Goal: Information Seeking & Learning: Find specific fact

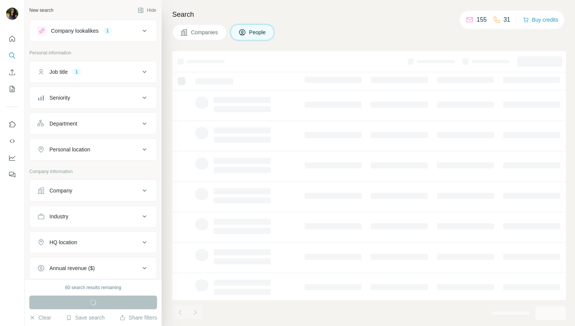
click at [143, 148] on icon at bounding box center [144, 149] width 9 height 9
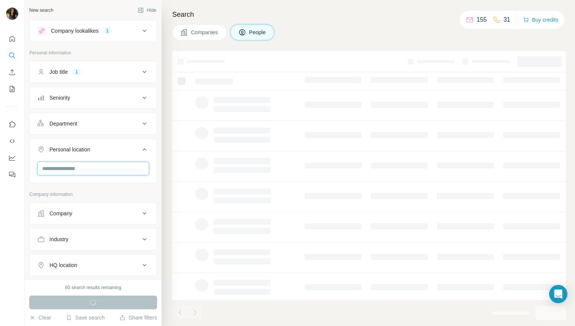
click at [77, 172] on input "text" at bounding box center [93, 169] width 112 height 14
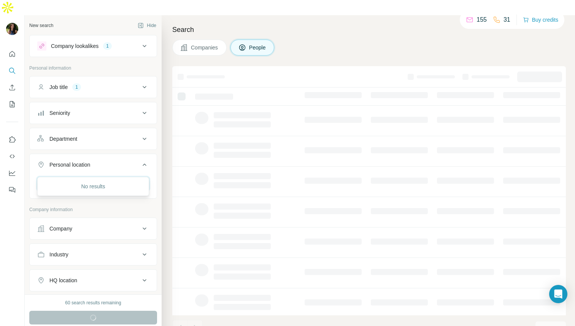
click at [48, 177] on input "******" at bounding box center [93, 184] width 112 height 14
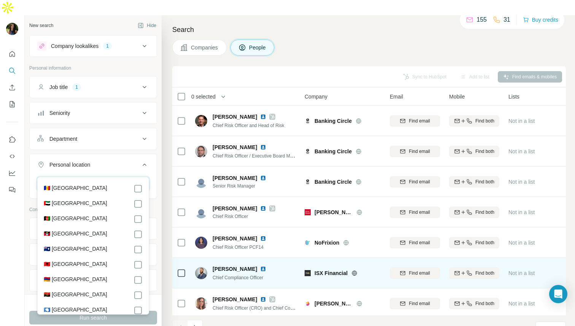
type input "*"
click at [200, 267] on img at bounding box center [201, 273] width 12 height 12
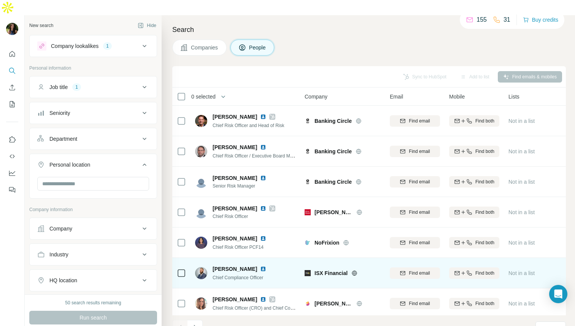
click at [226, 265] on span "[PERSON_NAME]" at bounding box center [235, 269] width 45 height 8
click at [260, 266] on img at bounding box center [263, 269] width 6 height 6
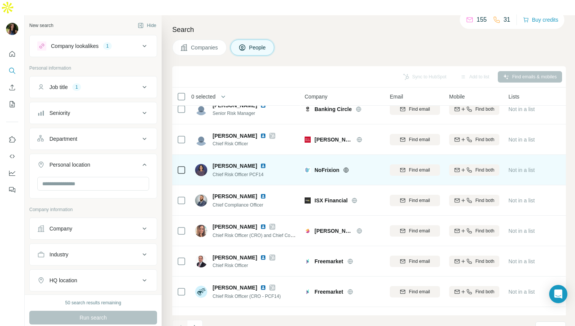
scroll to position [95, 0]
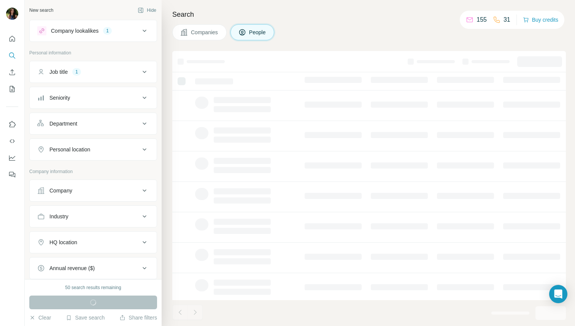
click at [112, 150] on div "Personal location" at bounding box center [88, 150] width 103 height 8
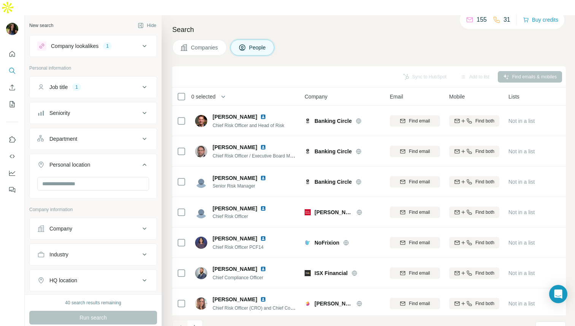
click at [129, 161] on div "Personal location" at bounding box center [88, 165] width 103 height 8
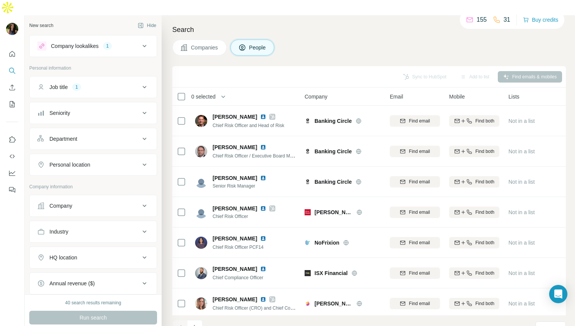
click at [115, 249] on button "HQ location" at bounding box center [93, 258] width 127 height 18
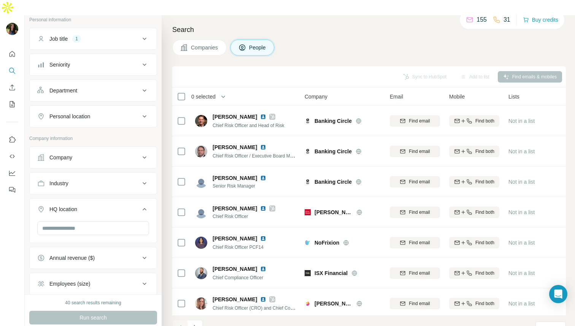
scroll to position [50, 0]
click at [96, 220] on input "text" at bounding box center [93, 227] width 112 height 14
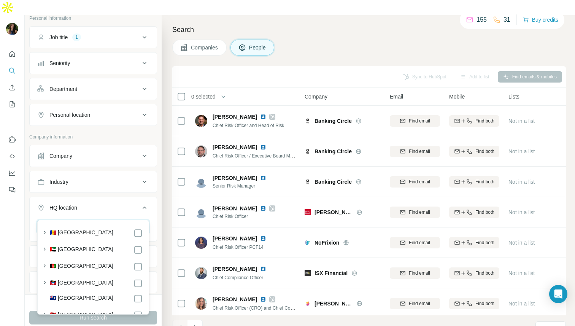
type input "*"
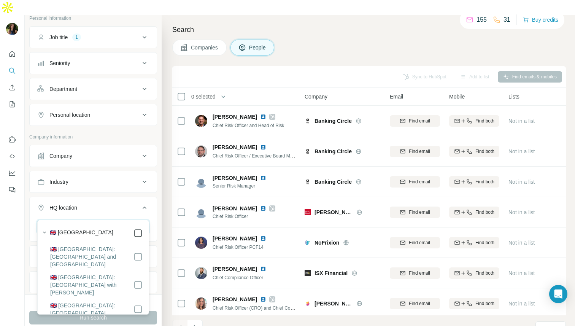
type input "****"
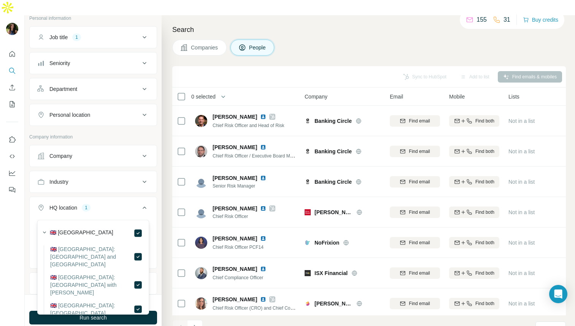
click at [165, 234] on div "Search Companies People Sync to HubSpot Add to list Find emails & mobiles 0 sel…" at bounding box center [369, 178] width 414 height 326
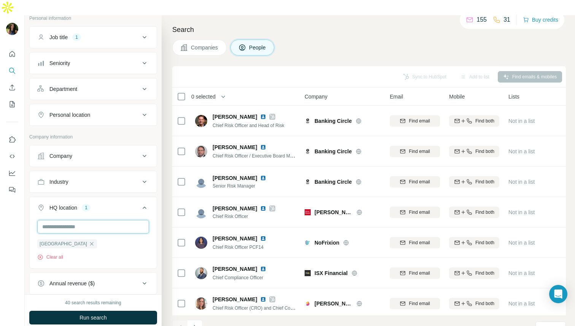
click at [97, 220] on input "text" at bounding box center [93, 227] width 112 height 14
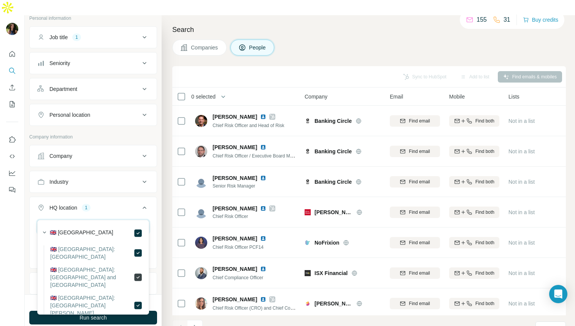
type input "******"
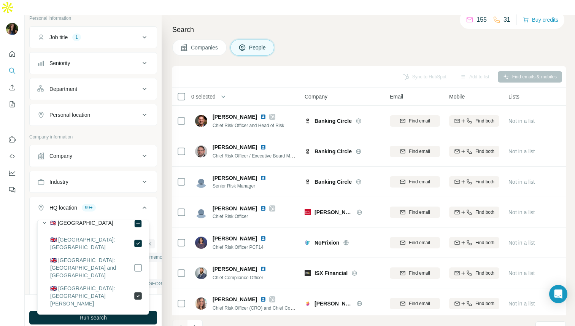
scroll to position [16, 0]
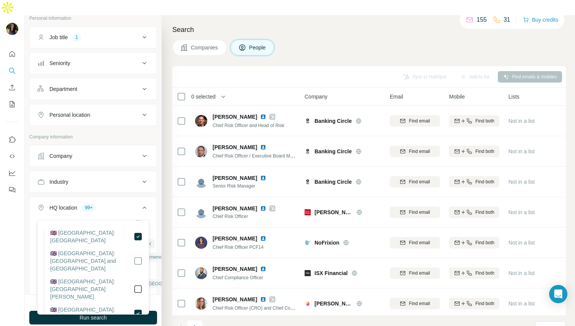
scroll to position [51, 0]
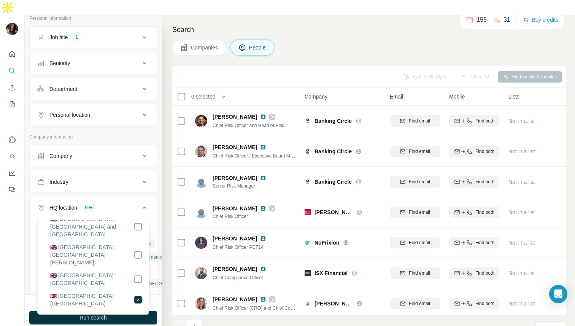
click at [140, 297] on div at bounding box center [138, 299] width 9 height 15
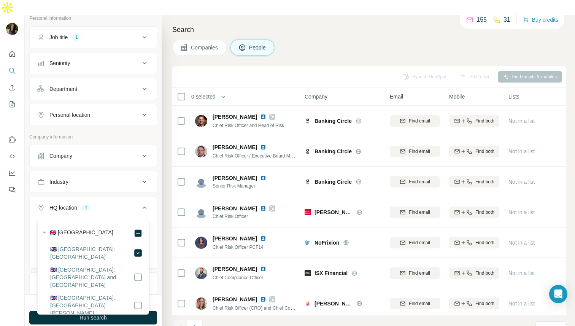
click at [163, 241] on div "Search Companies People Sync to HubSpot Add to list Find emails & mobiles 0 sel…" at bounding box center [369, 178] width 414 height 326
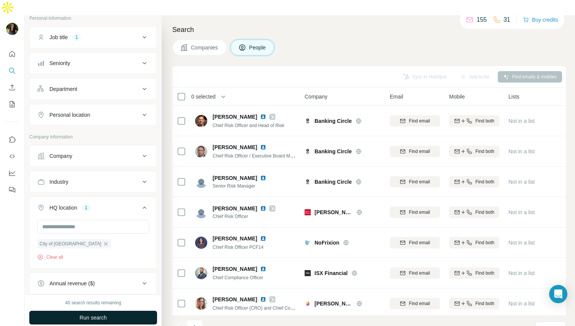
click at [96, 314] on span "Run search" at bounding box center [93, 318] width 27 height 8
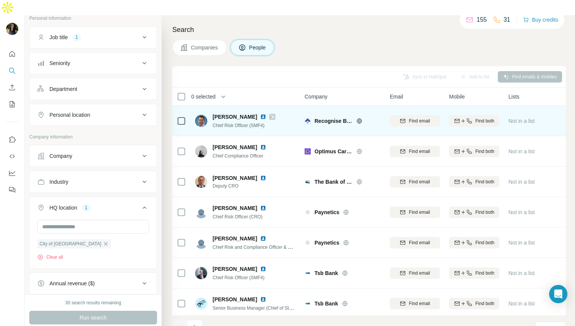
click at [260, 114] on img at bounding box center [263, 117] width 6 height 6
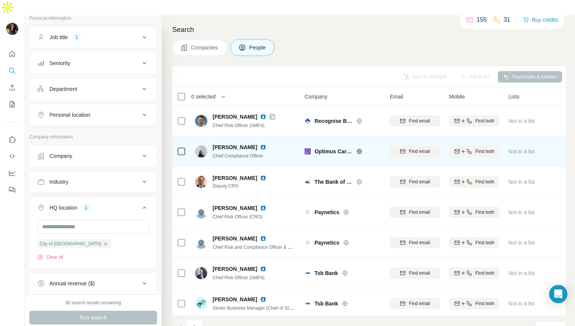
click at [260, 144] on img at bounding box center [263, 147] width 6 height 6
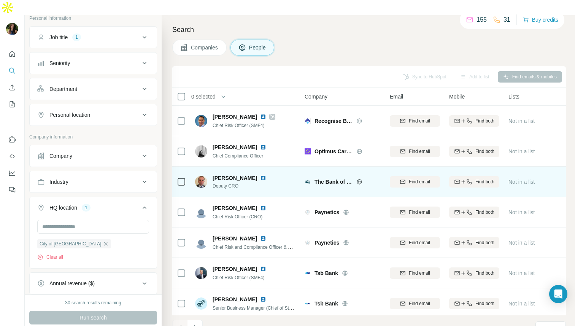
click at [260, 175] on img at bounding box center [263, 178] width 6 height 6
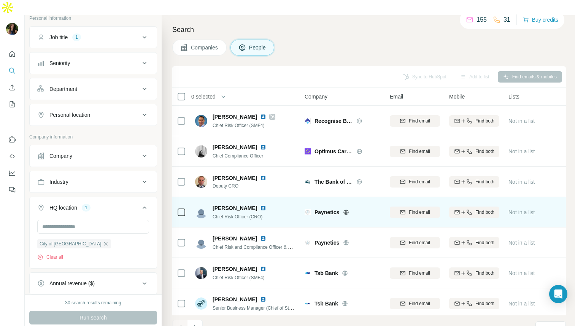
click at [266, 205] on img at bounding box center [263, 208] width 6 height 6
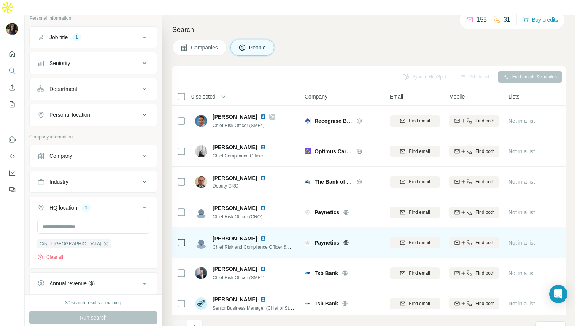
click at [260, 236] on img at bounding box center [263, 239] width 6 height 6
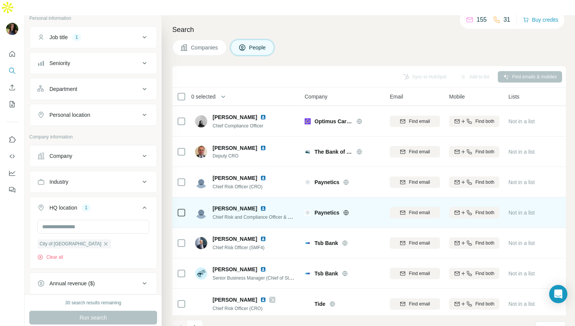
scroll to position [41, 0]
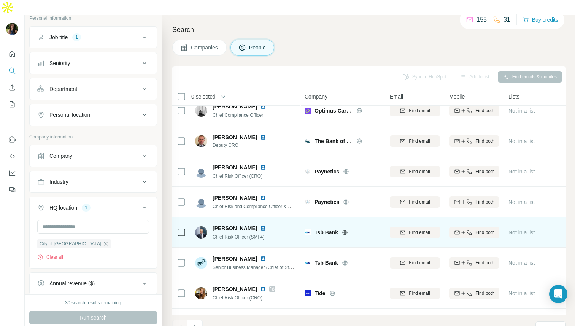
click at [260, 225] on img at bounding box center [263, 228] width 6 height 6
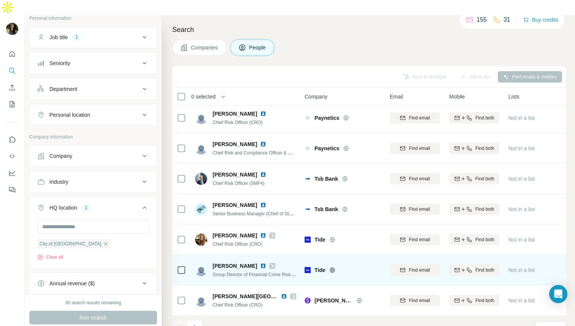
scroll to position [95, 0]
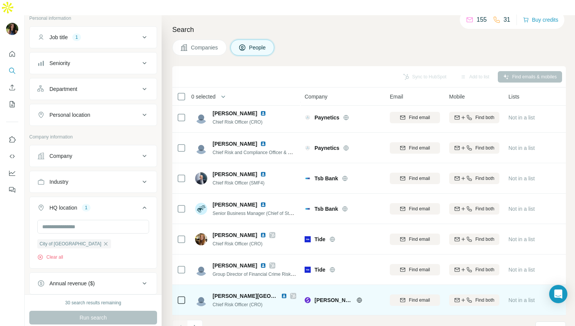
click at [281, 293] on img at bounding box center [284, 296] width 6 height 6
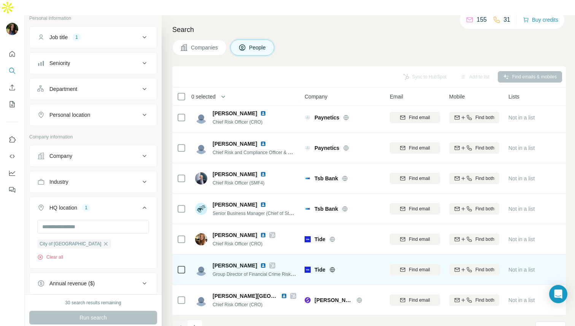
click at [261, 263] on img at bounding box center [263, 266] width 6 height 6
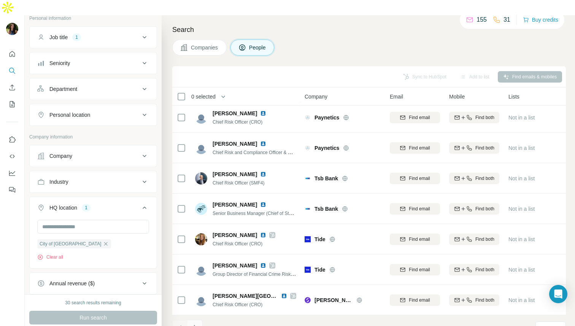
click at [196, 325] on icon "Navigate to next page" at bounding box center [195, 327] width 3 height 5
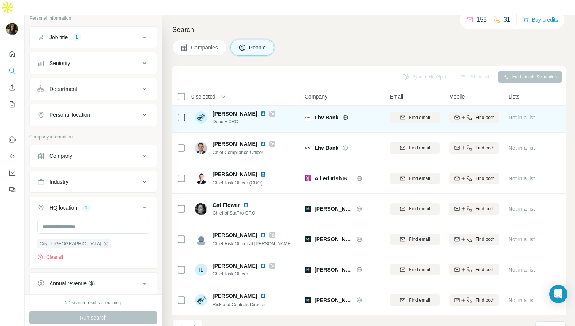
click at [260, 111] on img at bounding box center [263, 114] width 6 height 6
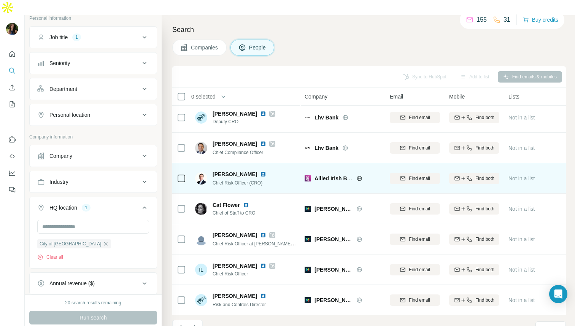
click at [260, 171] on img at bounding box center [263, 174] width 6 height 6
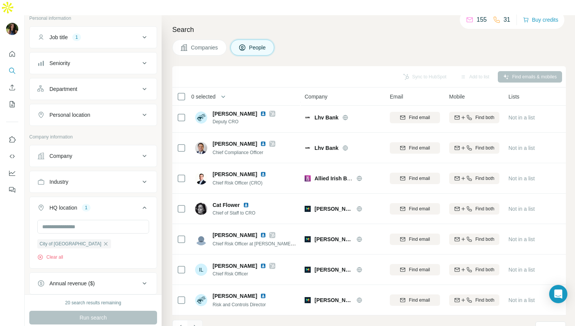
click at [193, 324] on icon "Navigate to next page" at bounding box center [195, 328] width 8 height 8
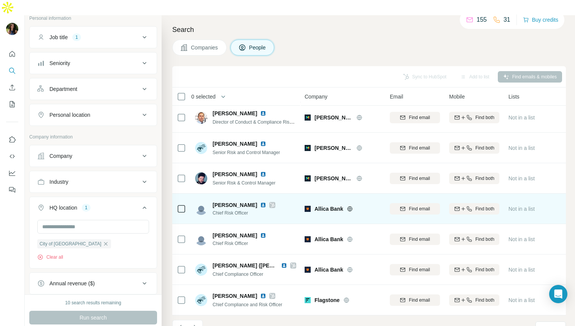
click at [260, 202] on img at bounding box center [263, 205] width 6 height 6
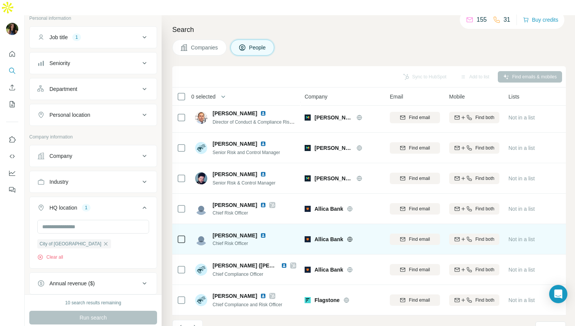
click at [260, 233] on img at bounding box center [263, 236] width 6 height 6
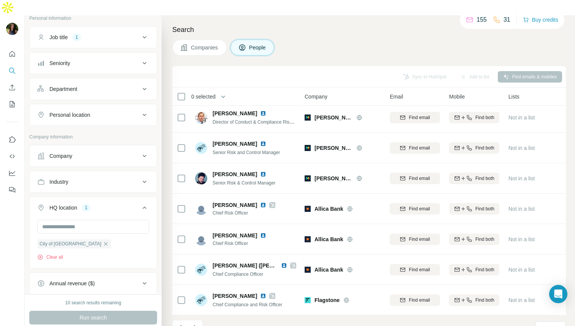
click at [101, 33] on div "Job title 1" at bounding box center [88, 37] width 103 height 8
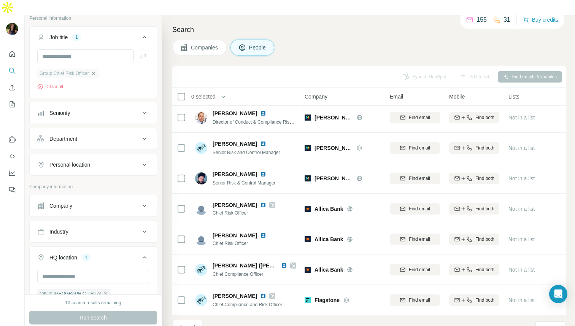
click at [95, 72] on icon "button" at bounding box center [93, 73] width 3 height 3
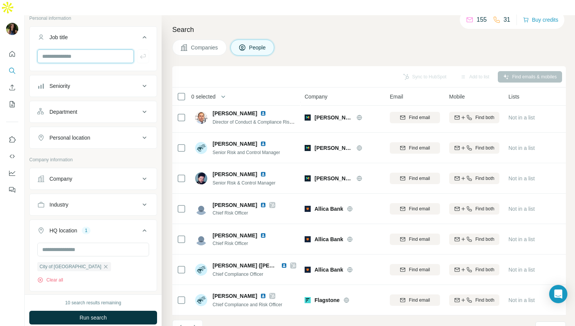
click at [79, 49] on input "text" at bounding box center [85, 56] width 97 height 14
type input "**********"
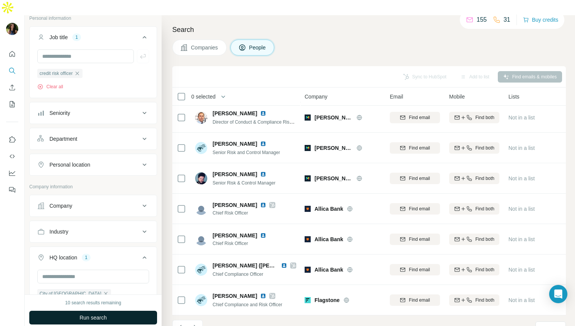
click at [102, 314] on span "Run search" at bounding box center [93, 318] width 27 height 8
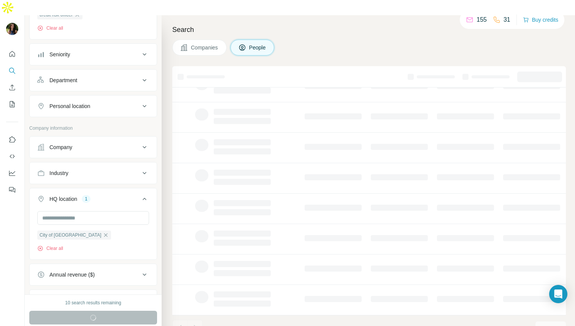
scroll to position [110, 0]
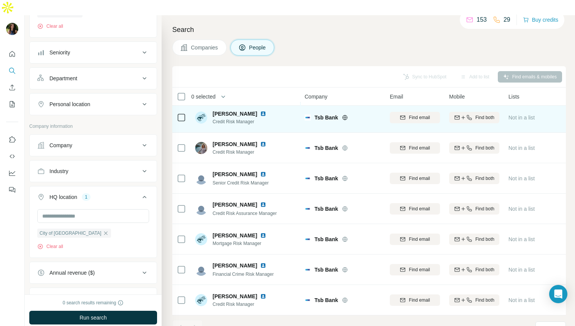
click at [260, 111] on img at bounding box center [263, 114] width 6 height 6
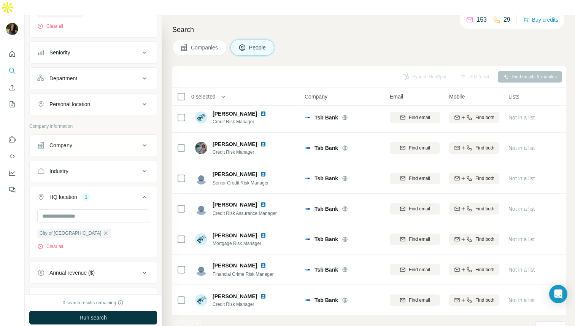
scroll to position [0, 0]
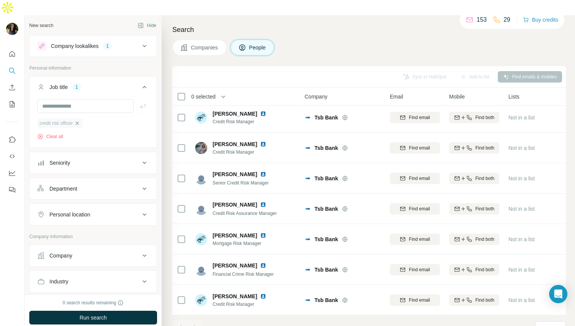
click at [78, 120] on icon "button" at bounding box center [77, 123] width 6 height 6
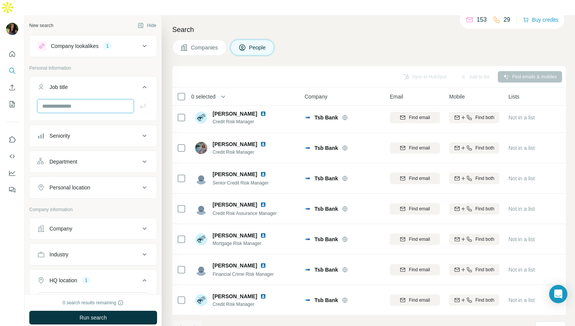
click at [66, 99] on input "text" at bounding box center [85, 106] width 97 height 14
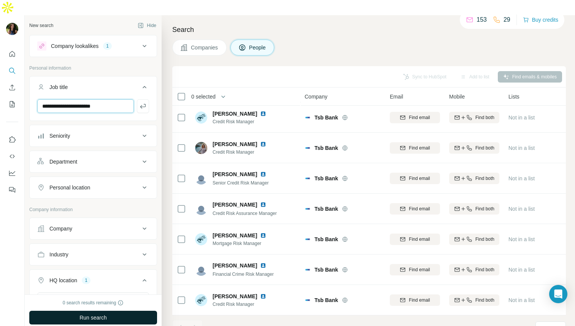
type input "**********"
click at [114, 311] on button "Run search" at bounding box center [93, 318] width 128 height 14
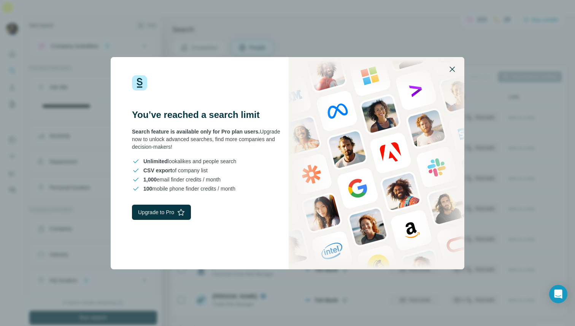
click at [453, 70] on icon "button" at bounding box center [452, 69] width 9 height 9
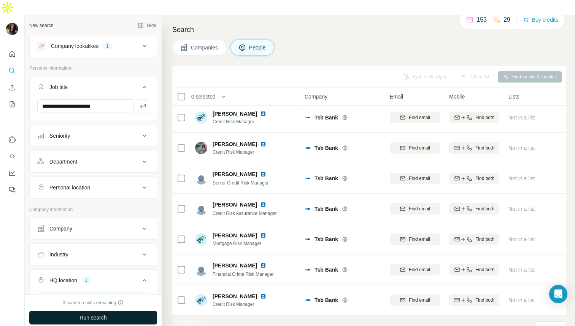
click at [115, 311] on button "Run search" at bounding box center [93, 318] width 128 height 14
